Goal: Find specific page/section: Find specific page/section

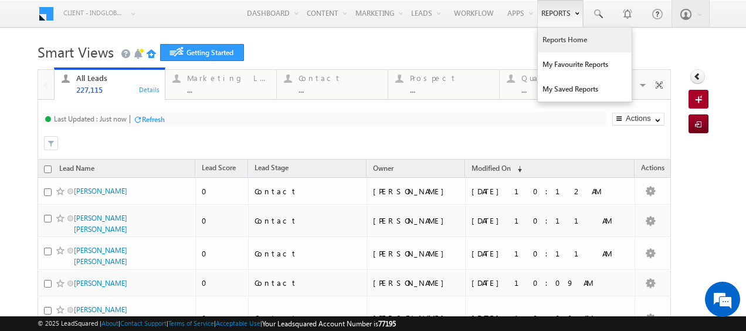
click at [554, 42] on link "Reports Home" at bounding box center [585, 40] width 94 height 25
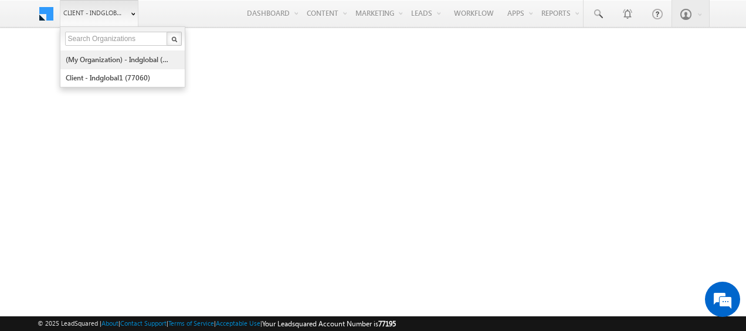
click at [122, 60] on link "(My Organization) - indglobal (48060)" at bounding box center [118, 59] width 107 height 18
